Goal: Task Accomplishment & Management: Manage account settings

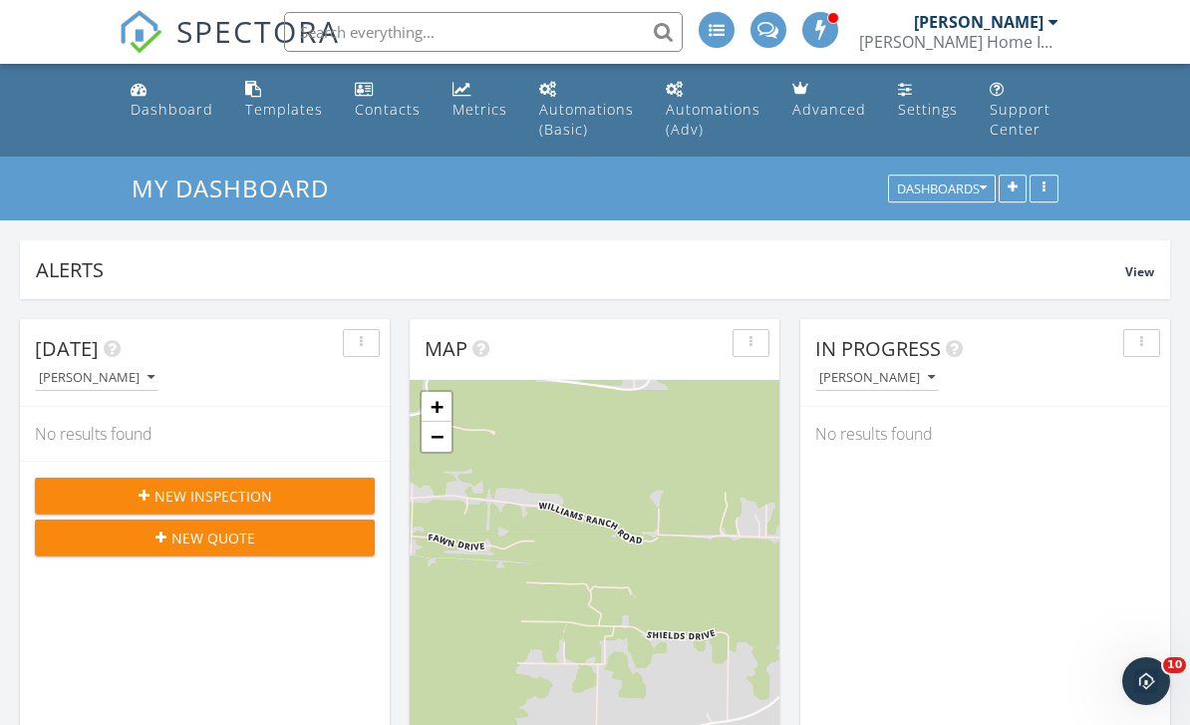
scroll to position [1666, 1191]
click at [176, 104] on div "Dashboard" at bounding box center [172, 109] width 83 height 19
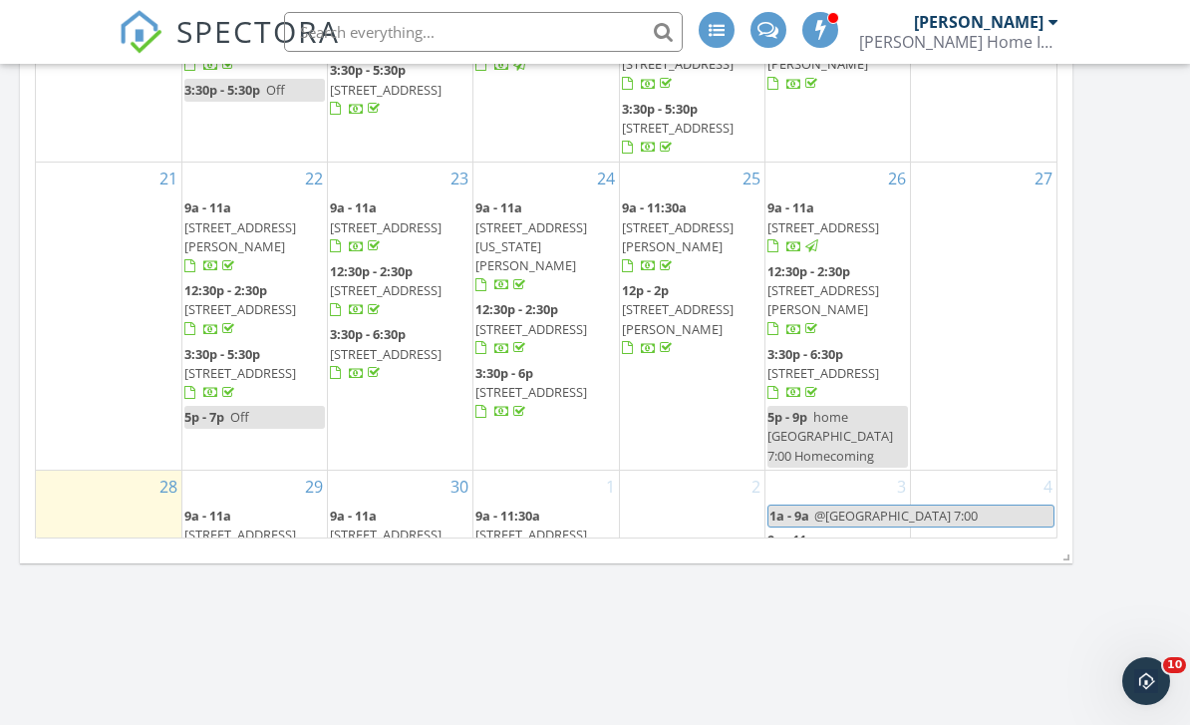
scroll to position [575, 0]
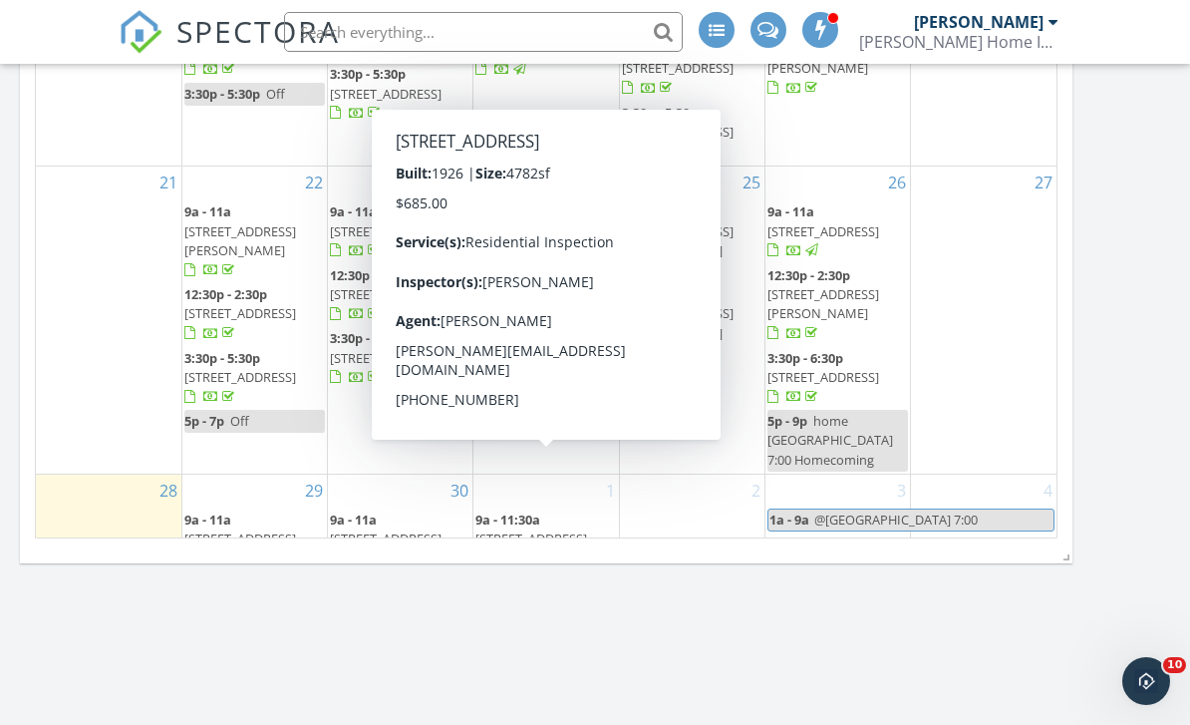
click at [567, 593] on span "1729 N Spruce St, Little Rock 72207" at bounding box center [532, 602] width 112 height 18
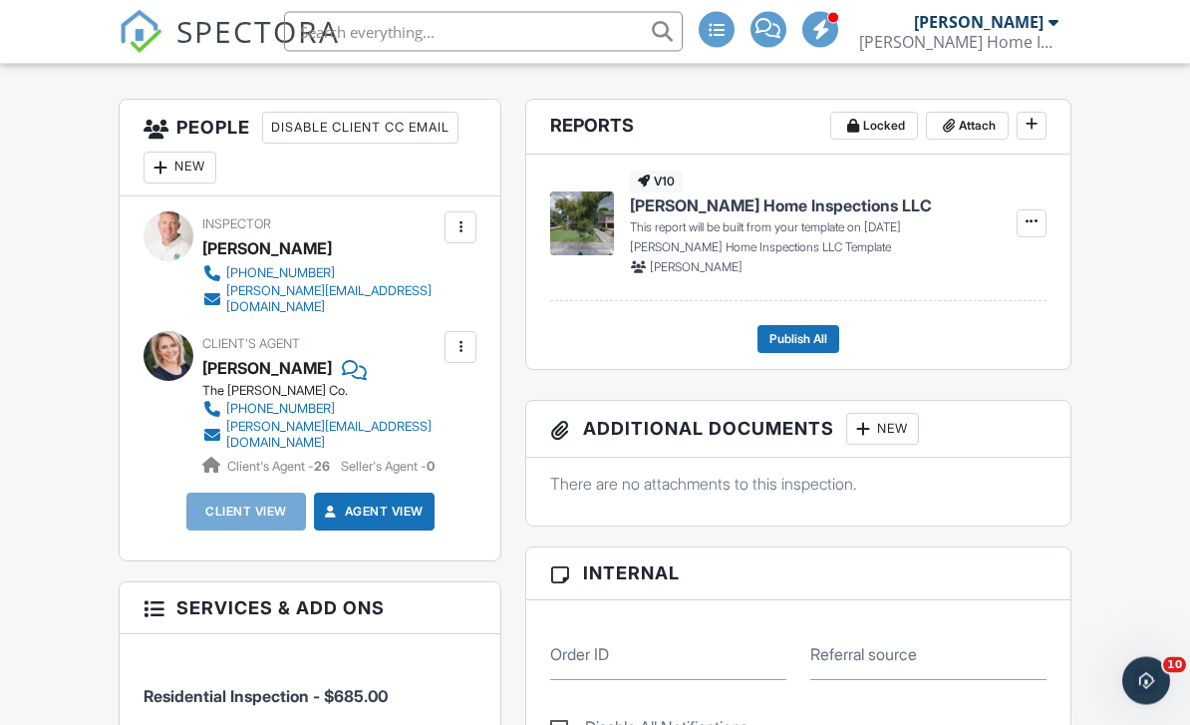
scroll to position [526, 0]
click at [185, 164] on div "New" at bounding box center [180, 168] width 73 height 32
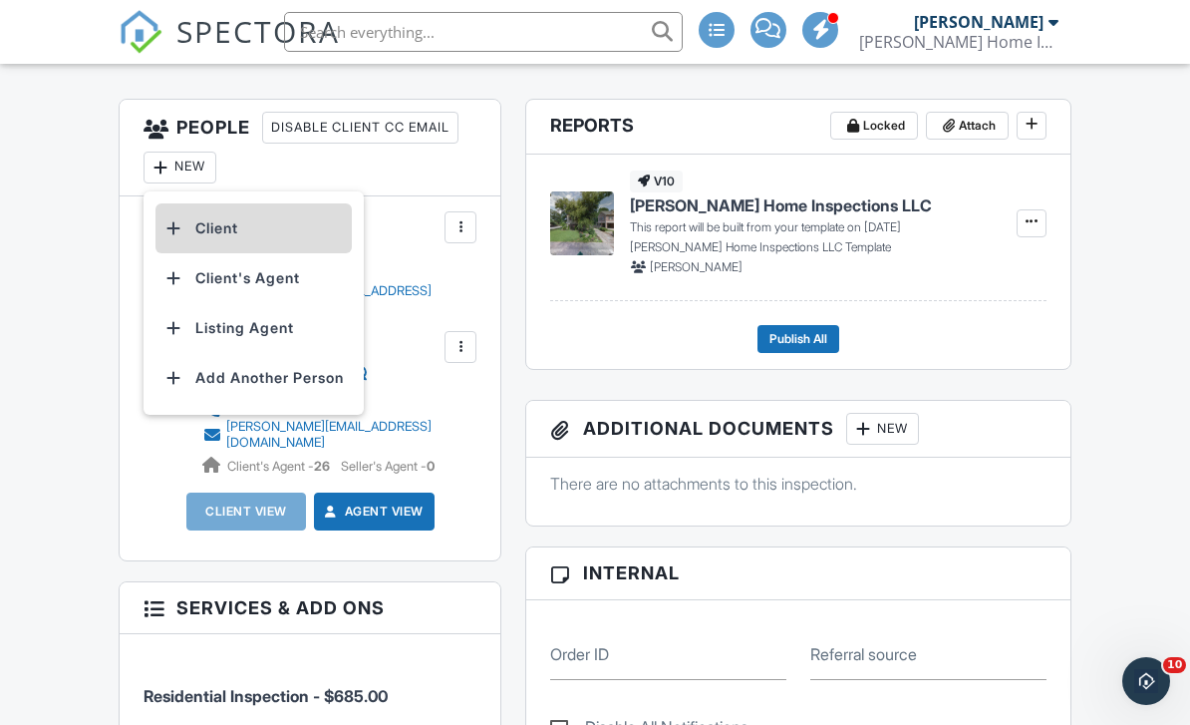
click at [313, 226] on li "Client" at bounding box center [254, 228] width 196 height 50
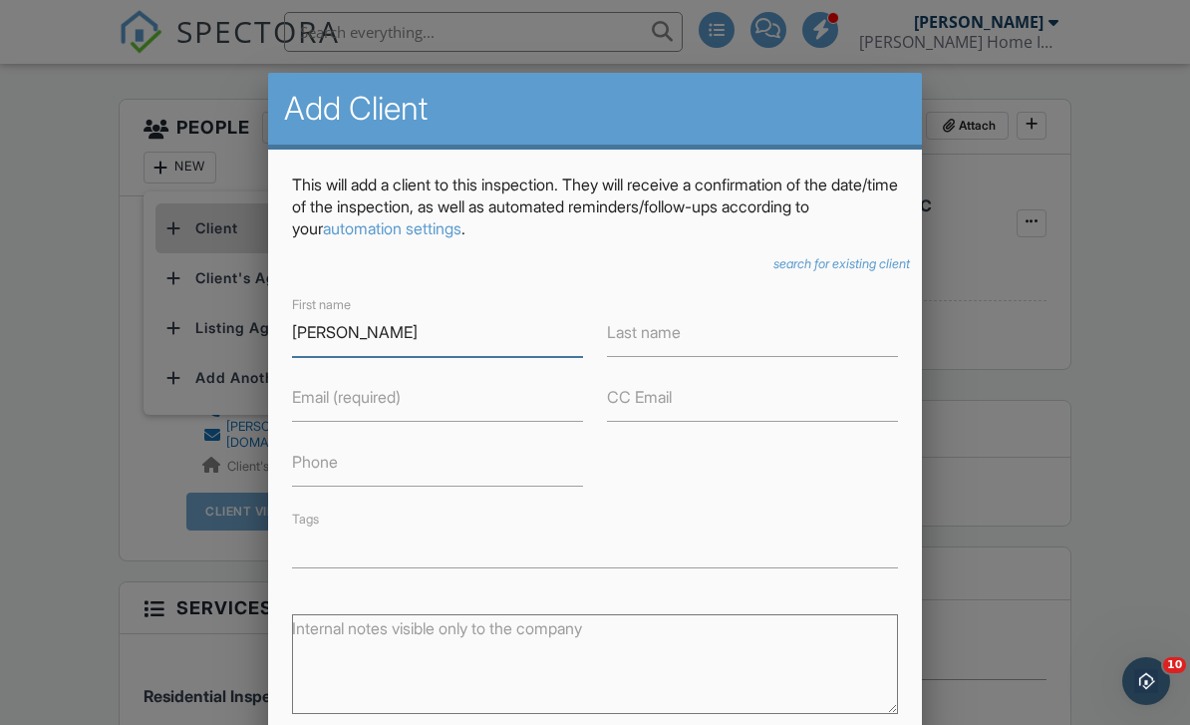
type input "Andrea"
type input "Cordell"
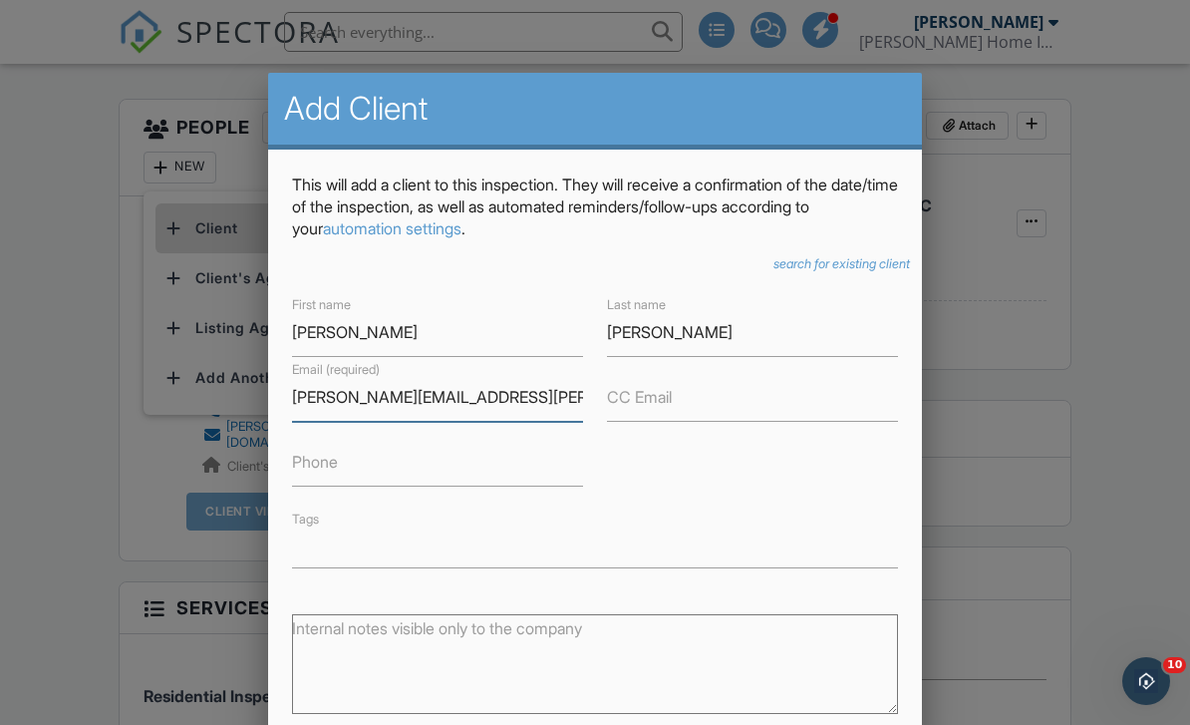
type input "andrea.cordell@gmail.com"
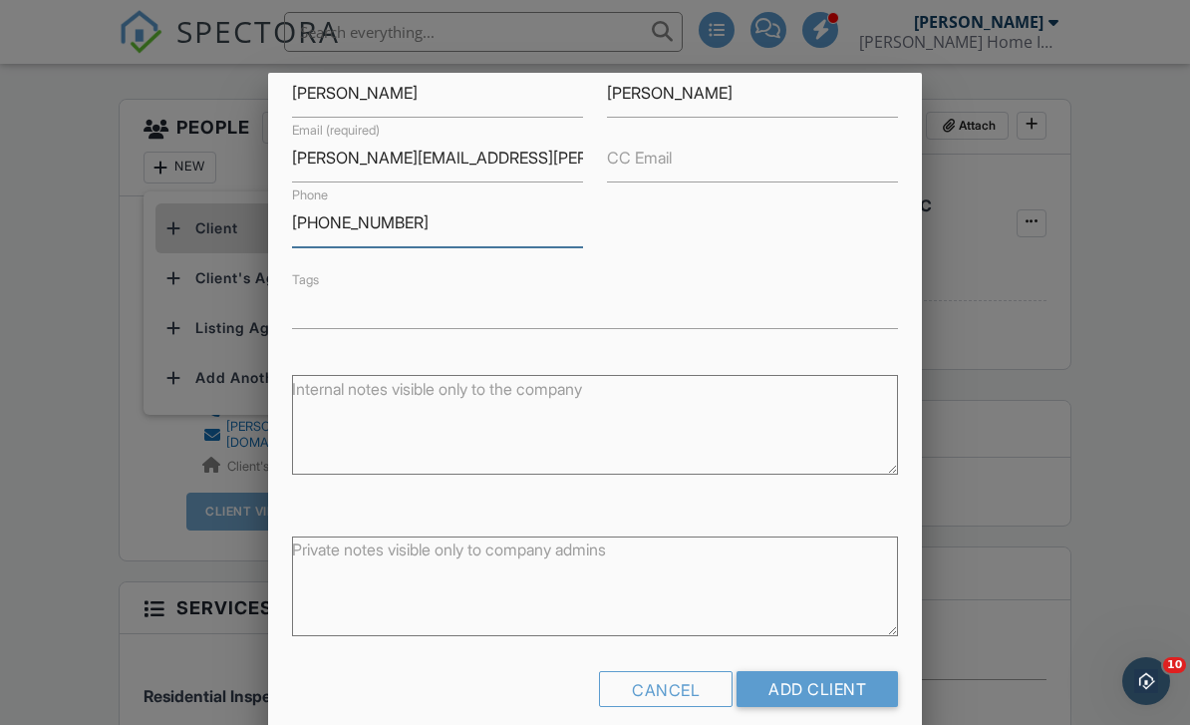
scroll to position [237, 0]
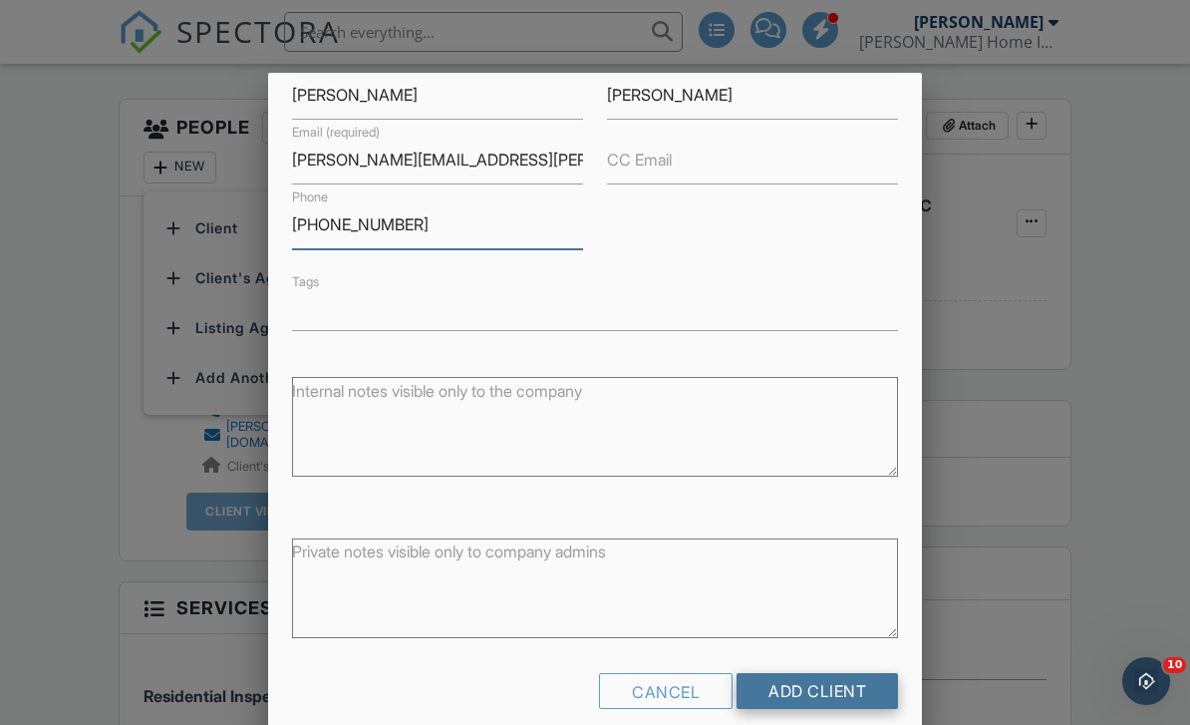
type input "501-773-1476"
click at [825, 698] on input "Add Client" at bounding box center [818, 691] width 162 height 36
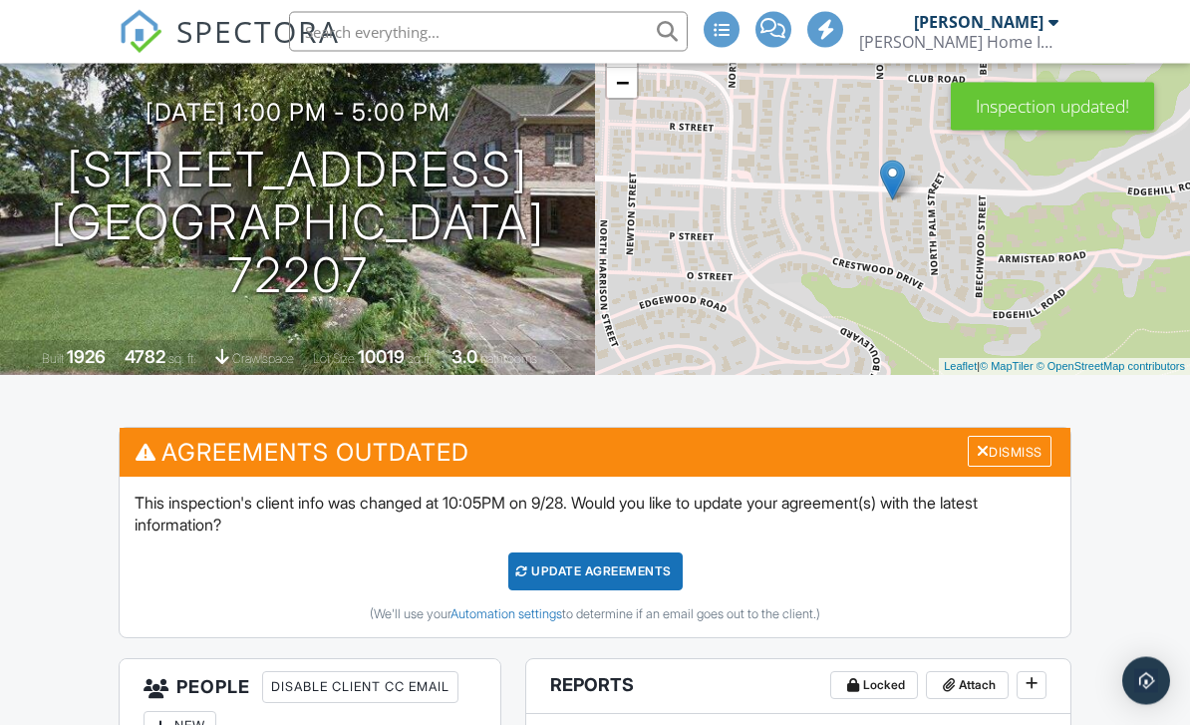
scroll to position [203, 0]
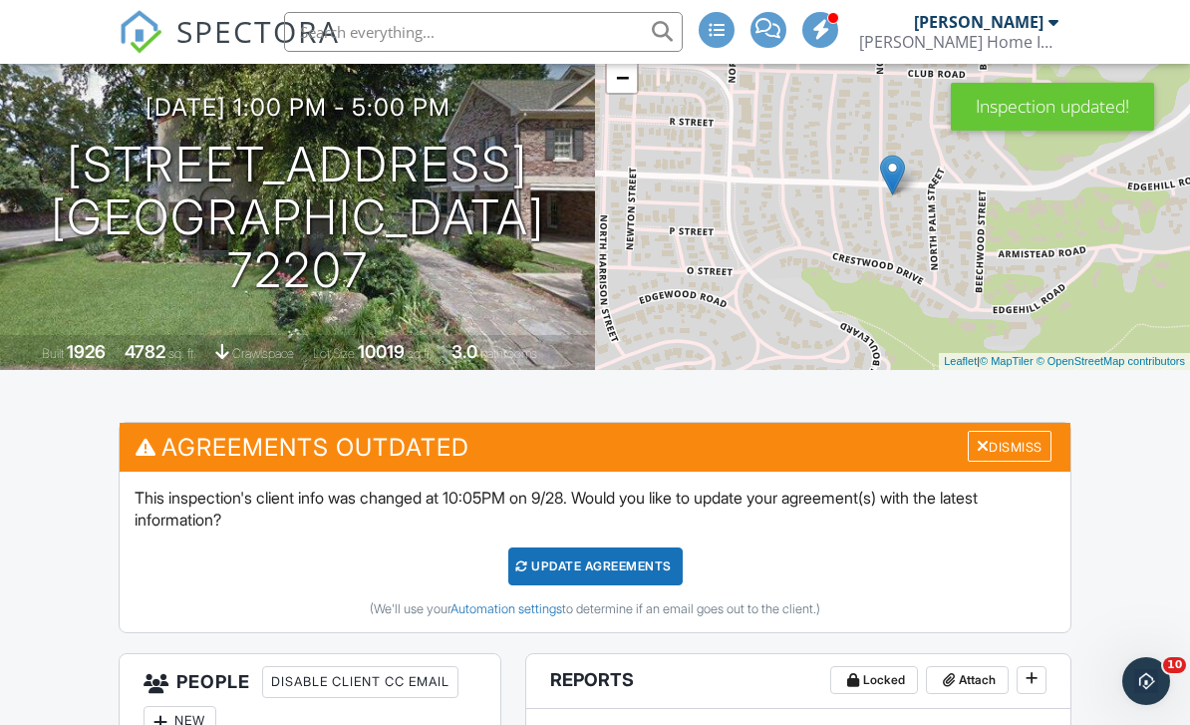
click at [651, 540] on div "This inspection's client info was changed at 10:05PM on 9/28. Would you like to…" at bounding box center [595, 552] width 950 height 161
click at [571, 556] on div "Update Agreements" at bounding box center [596, 566] width 174 height 38
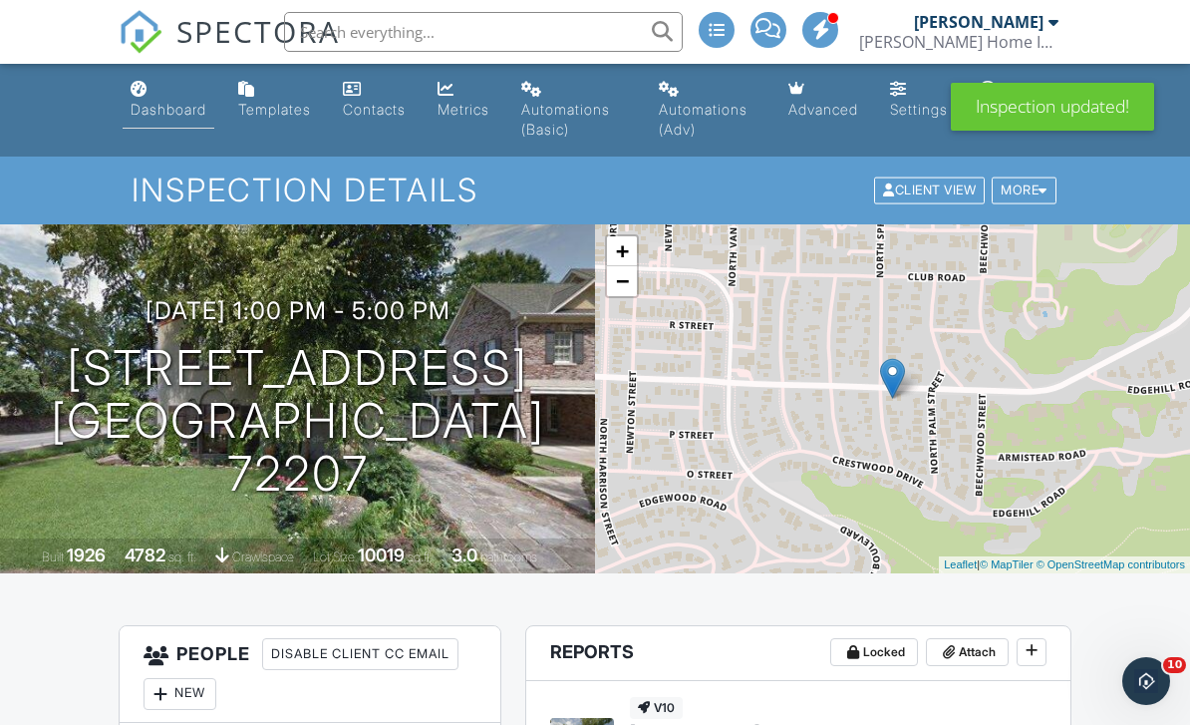
click at [159, 98] on link "Dashboard" at bounding box center [169, 100] width 92 height 57
